Goal: Task Accomplishment & Management: Use online tool/utility

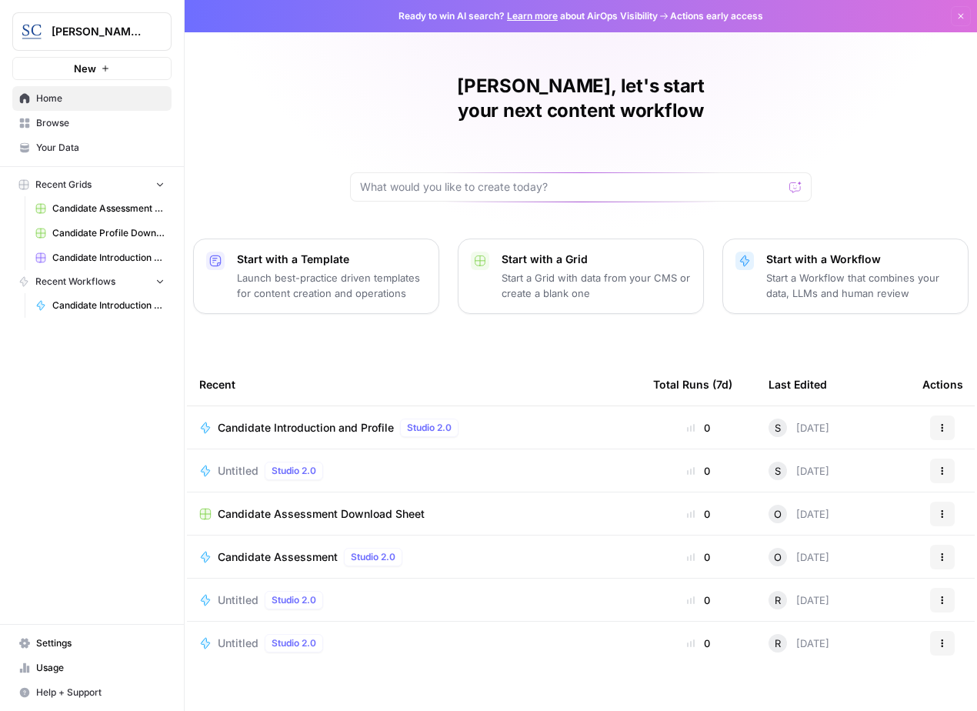
click at [927, 415] on div "Actions" at bounding box center [942, 427] width 40 height 25
click at [934, 415] on button "Actions" at bounding box center [942, 427] width 25 height 25
click at [842, 435] on span "Run" at bounding box center [873, 438] width 123 height 15
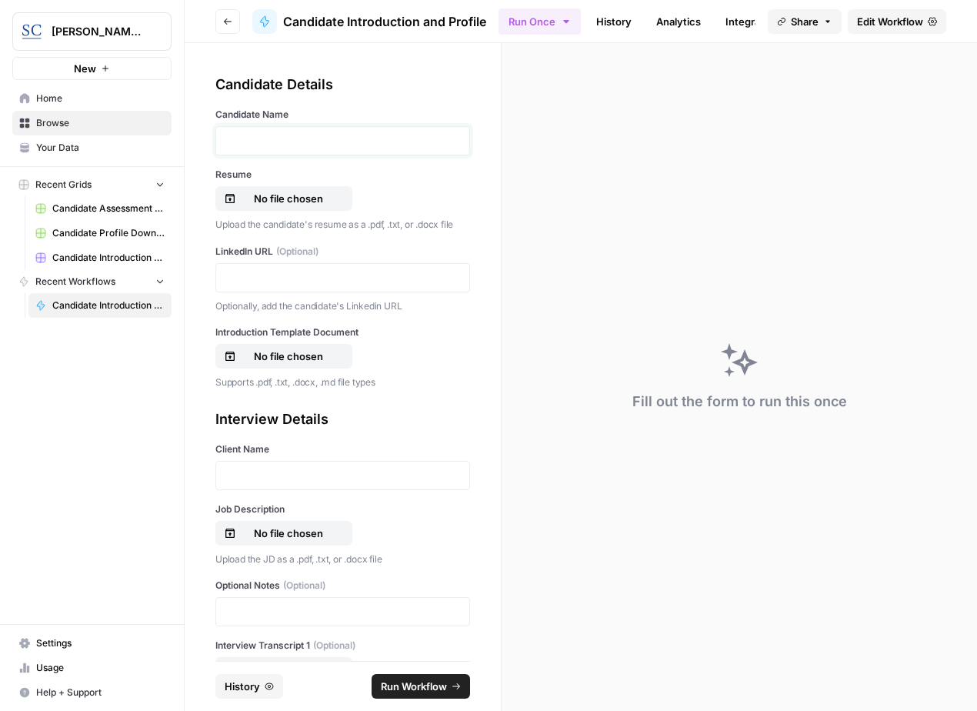
click at [309, 145] on p at bounding box center [342, 140] width 235 height 15
click at [310, 192] on p "No file chosen" at bounding box center [288, 198] width 98 height 15
click at [285, 271] on p at bounding box center [342, 277] width 235 height 15
click at [293, 352] on p "No file chosen" at bounding box center [288, 355] width 98 height 15
click at [274, 481] on p at bounding box center [342, 475] width 235 height 15
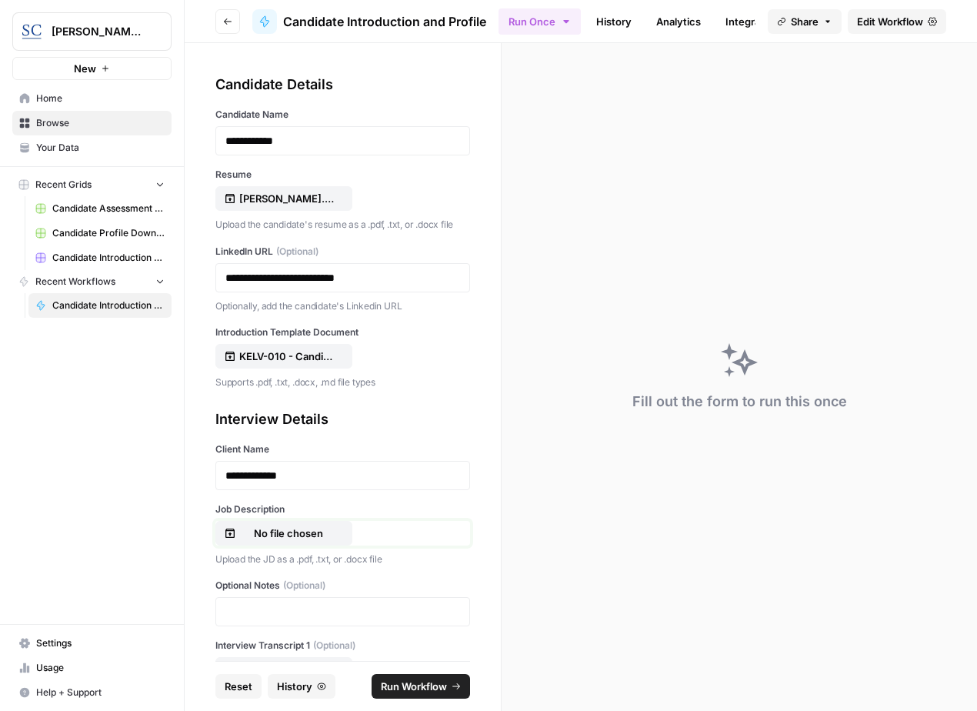
click at [301, 533] on p "No file chosen" at bounding box center [288, 532] width 98 height 15
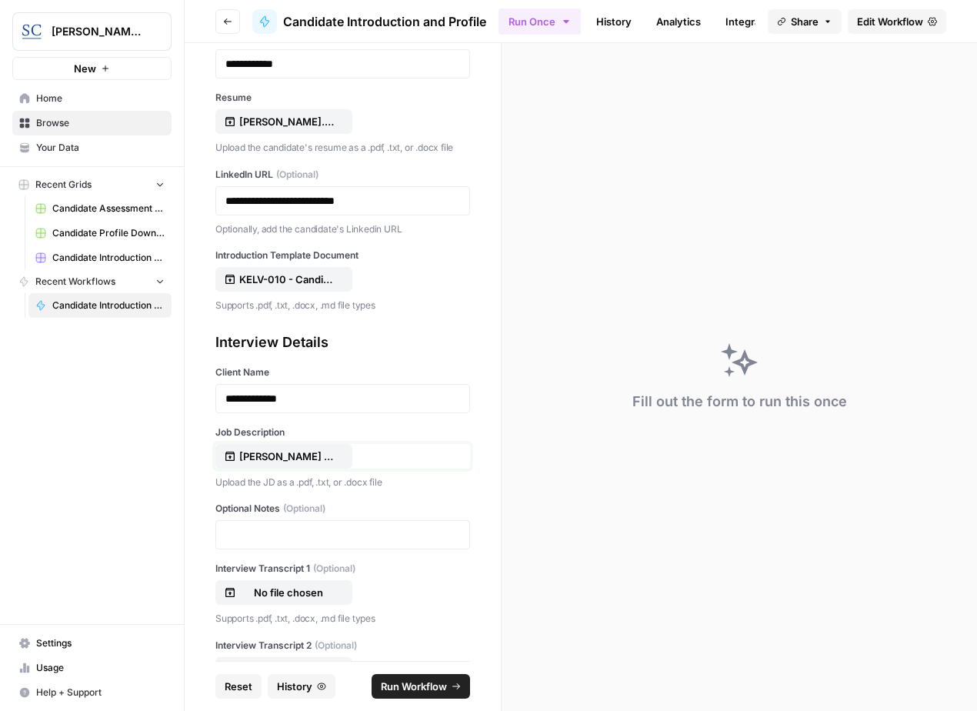
scroll to position [137, 0]
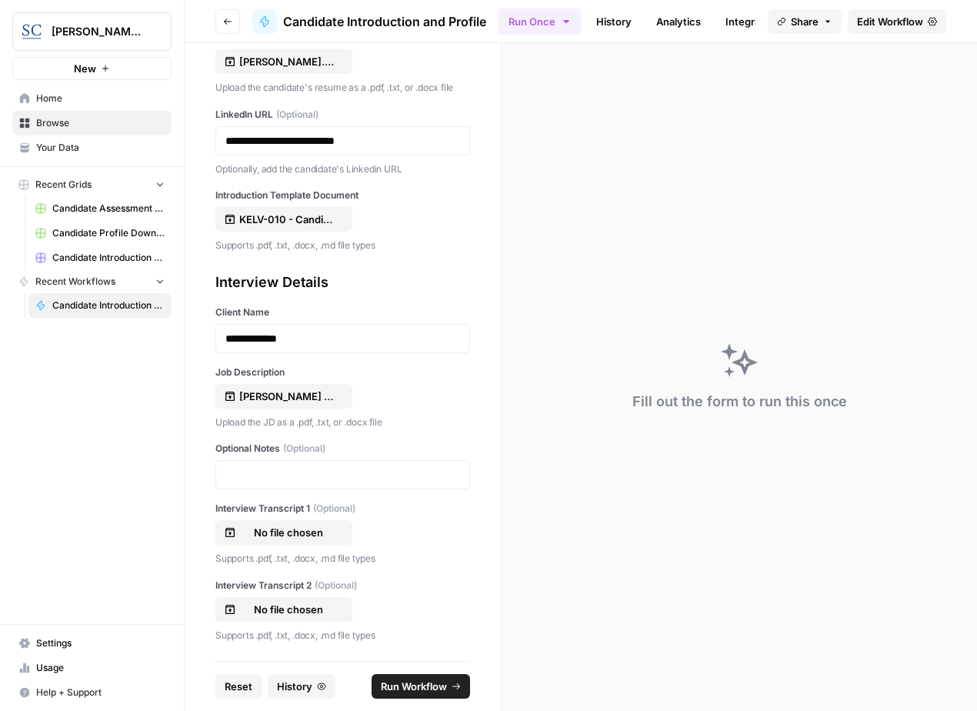
click at [434, 685] on span "Run Workflow" at bounding box center [414, 685] width 66 height 15
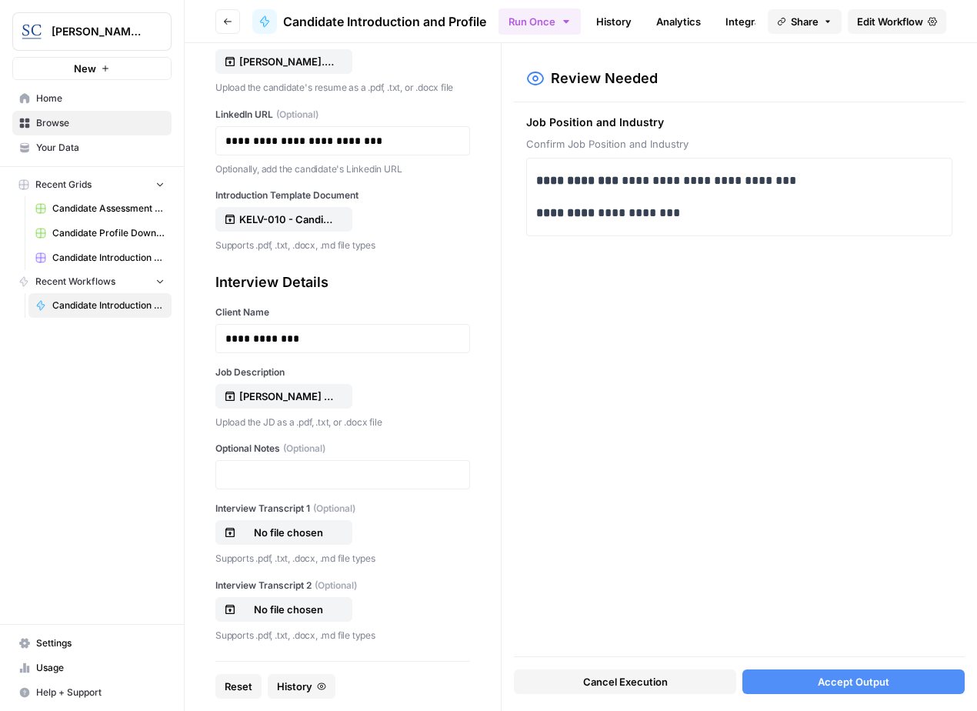
click at [828, 680] on span "Accept Output" at bounding box center [853, 681] width 72 height 15
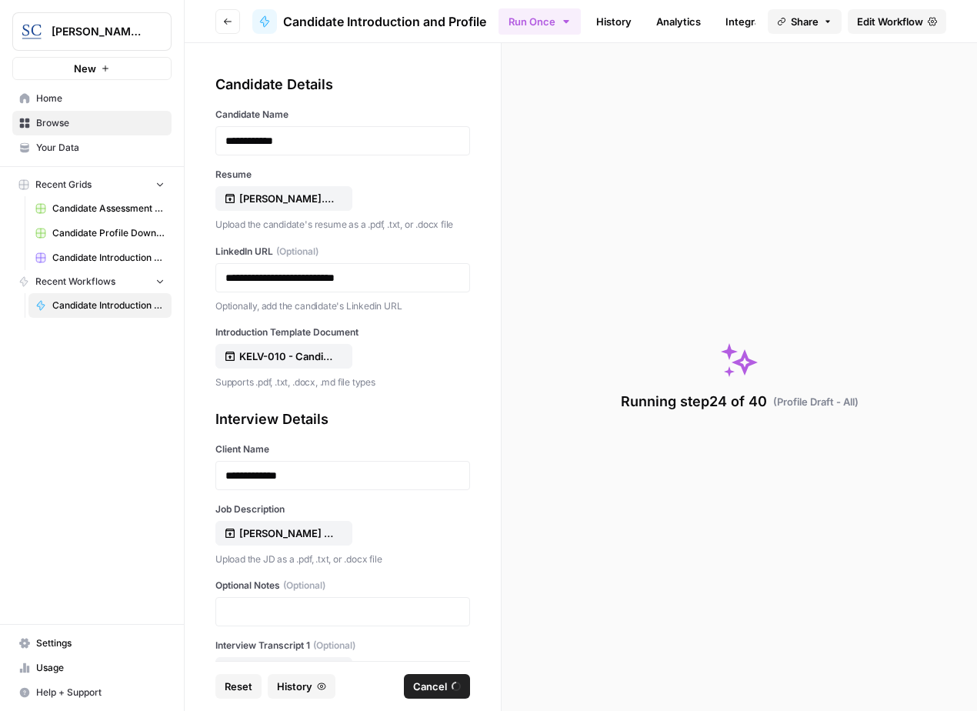
scroll to position [137, 0]
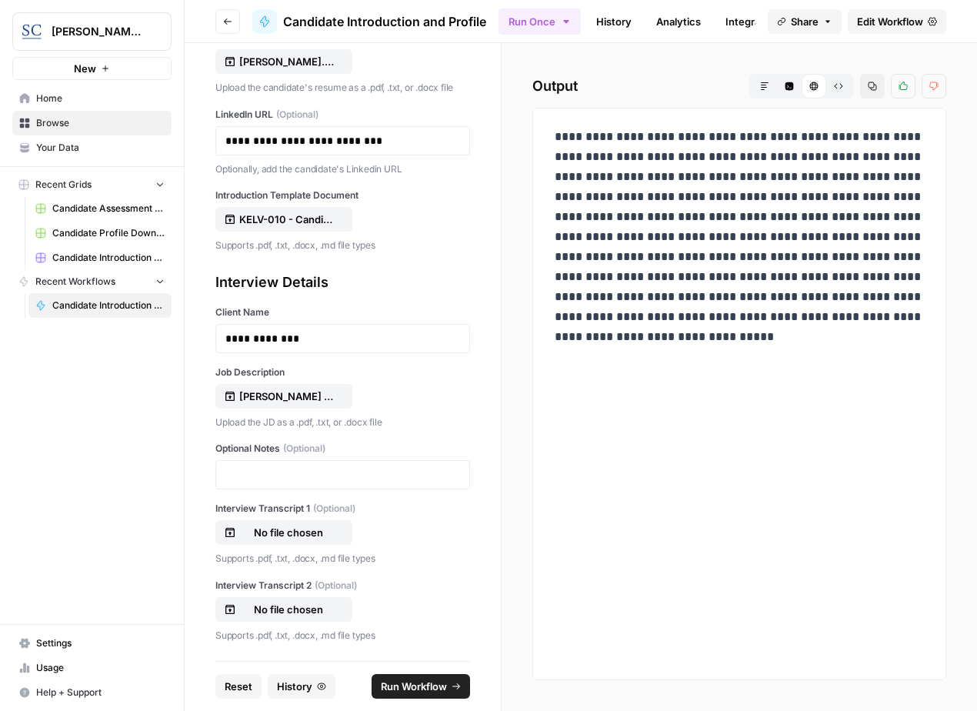
click at [768, 87] on icon "button" at bounding box center [764, 86] width 9 height 9
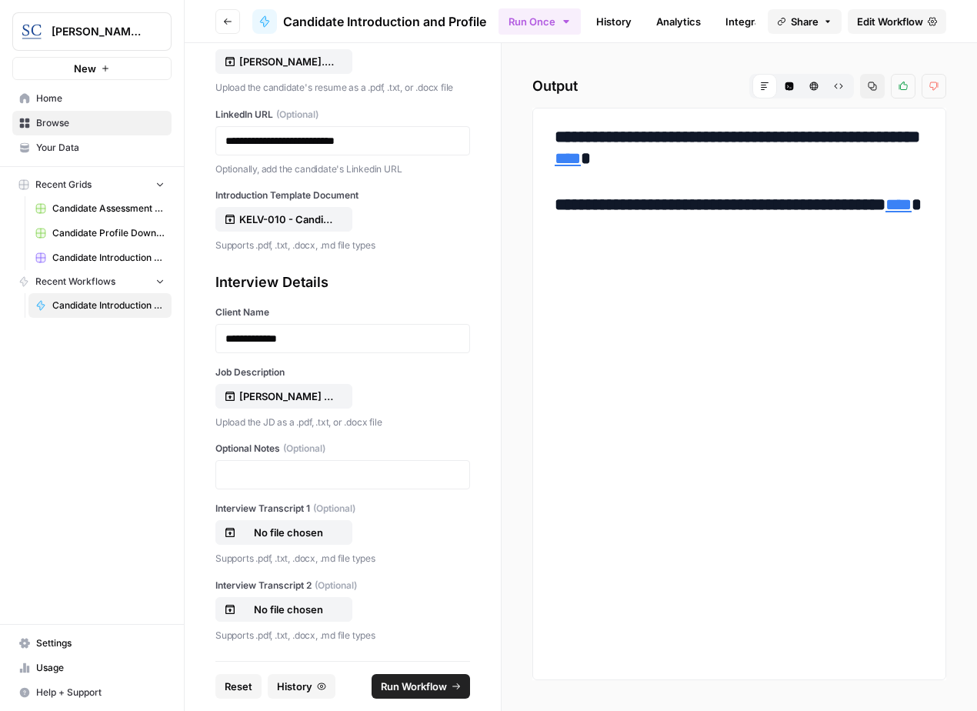
click at [581, 157] on link "****" at bounding box center [567, 158] width 26 height 17
click at [885, 213] on link "****" at bounding box center [898, 204] width 26 height 17
